Goal: Check status: Check status

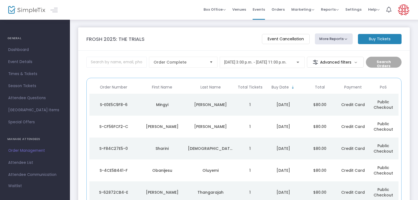
click at [297, 112] on td "[DATE]" at bounding box center [283, 105] width 37 height 22
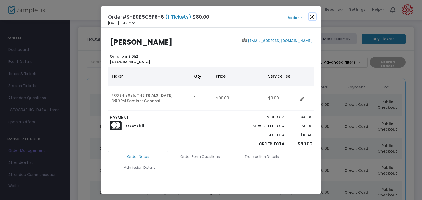
click at [312, 17] on button "Close" at bounding box center [312, 16] width 7 height 7
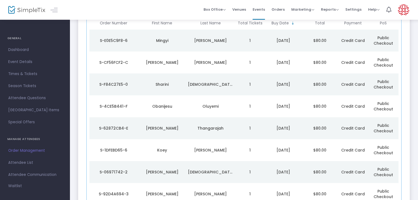
scroll to position [69, 0]
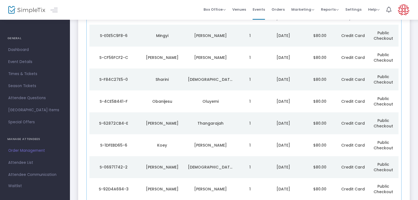
click at [305, 62] on td "$80.00" at bounding box center [320, 58] width 37 height 22
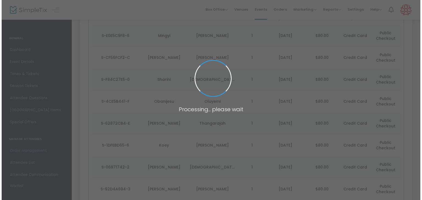
scroll to position [0, 0]
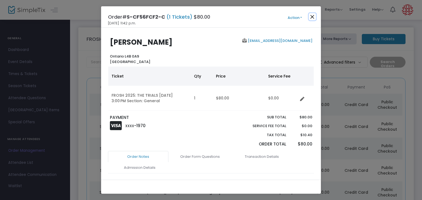
click at [310, 14] on button "Close" at bounding box center [312, 16] width 7 height 7
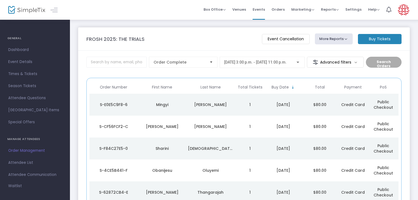
click at [278, 146] on div "[DATE]" at bounding box center [284, 148] width 34 height 5
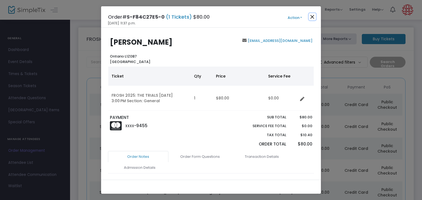
click at [311, 18] on button "Close" at bounding box center [312, 16] width 7 height 7
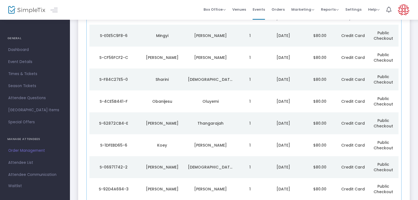
scroll to position [102, 0]
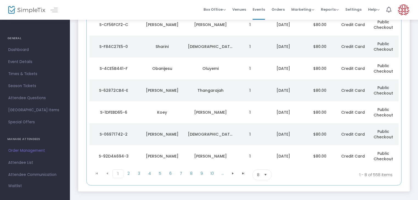
click at [276, 154] on div "[DATE]" at bounding box center [284, 156] width 34 height 5
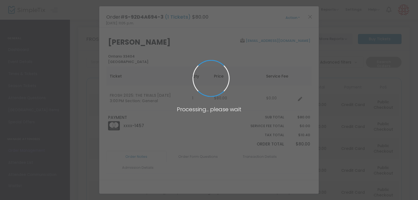
scroll to position [0, 0]
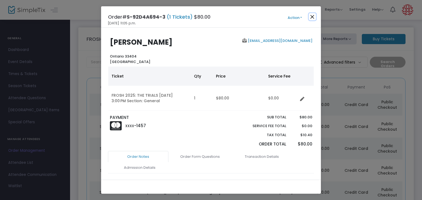
click at [313, 16] on button "Close" at bounding box center [312, 16] width 7 height 7
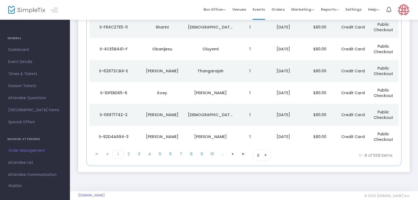
scroll to position [129, 0]
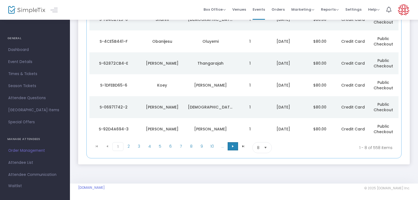
click at [234, 147] on span "Go to the next page" at bounding box center [233, 146] width 4 height 4
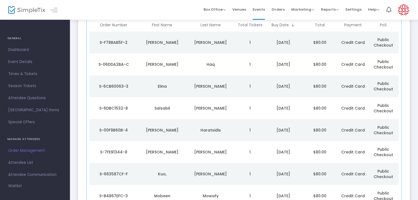
scroll to position [36, 0]
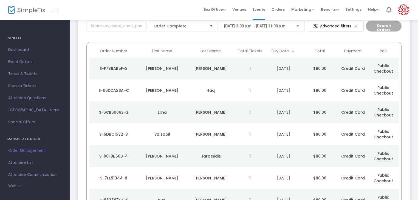
click at [225, 97] on td "Haq" at bounding box center [211, 91] width 49 height 22
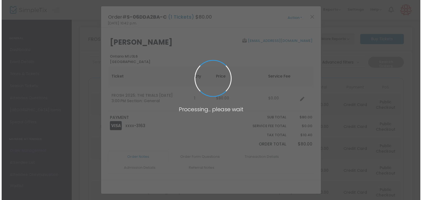
scroll to position [0, 0]
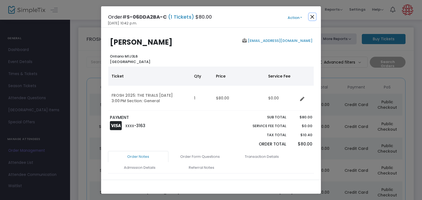
click at [311, 17] on button "Close" at bounding box center [312, 16] width 7 height 7
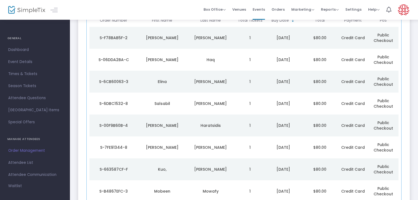
scroll to position [69, 0]
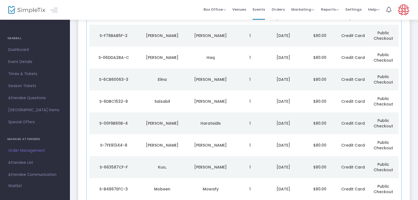
click at [250, 102] on td "1" at bounding box center [250, 102] width 30 height 22
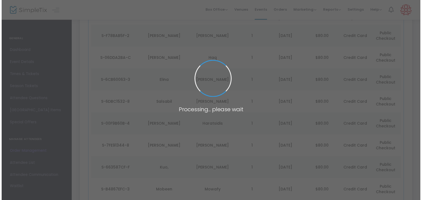
scroll to position [0, 0]
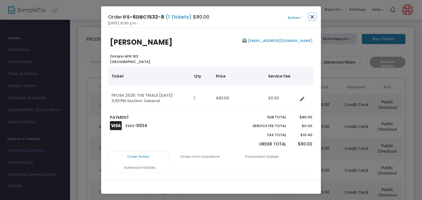
click at [315, 19] on button "Close" at bounding box center [312, 16] width 7 height 7
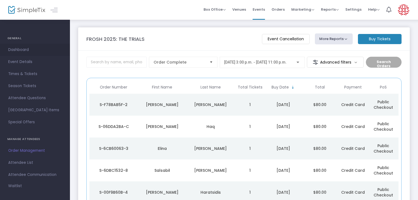
click at [49, 52] on span "Dashboard" at bounding box center [35, 49] width 54 height 7
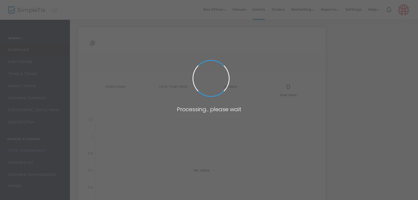
type input "[URL][DOMAIN_NAME]"
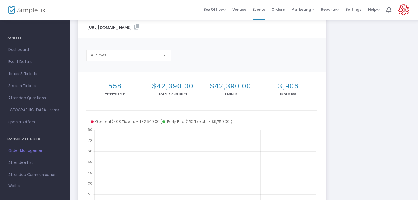
scroll to position [18, 0]
